Goal: Information Seeking & Learning: Learn about a topic

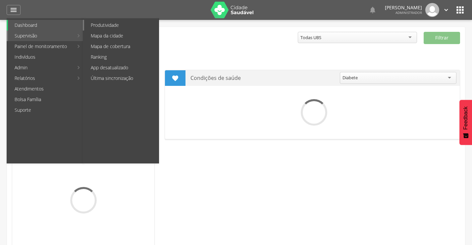
click at [124, 23] on link "Produtividade" at bounding box center [121, 25] width 75 height 11
type input "**********"
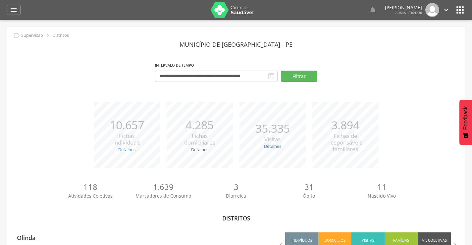
click at [461, 11] on icon "" at bounding box center [460, 10] width 11 height 11
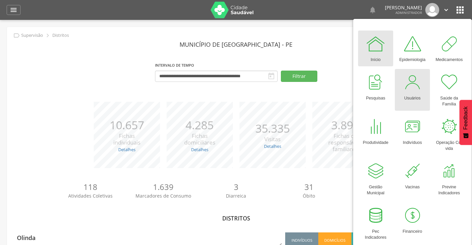
click at [412, 93] on div "Usuários" at bounding box center [412, 96] width 17 height 9
click at [415, 90] on div at bounding box center [413, 82] width 20 height 20
click at [413, 91] on div at bounding box center [413, 82] width 20 height 20
